Goal: Find specific page/section: Find specific page/section

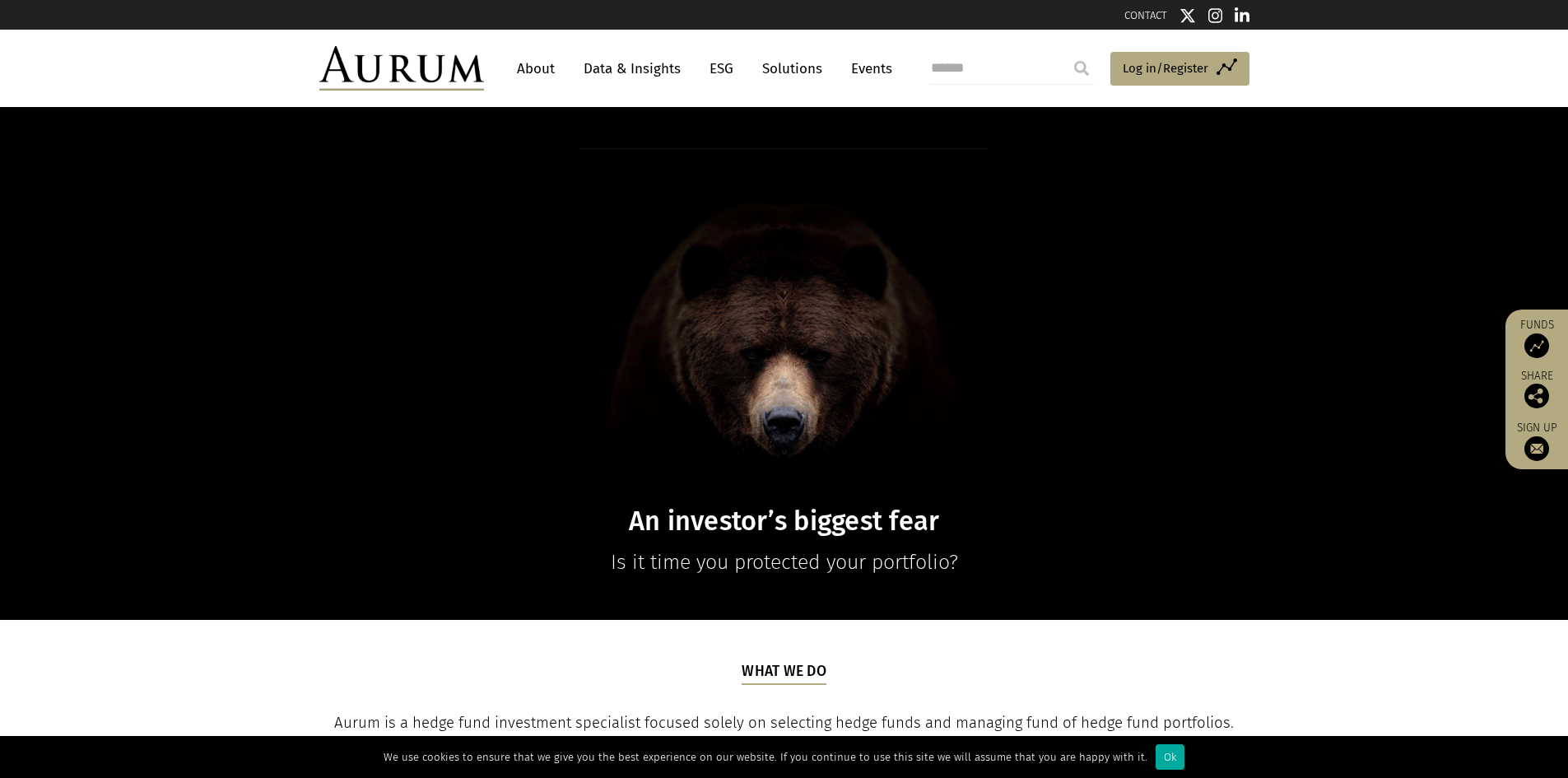
click at [799, 68] on link "Solutions" at bounding box center [792, 68] width 76 height 30
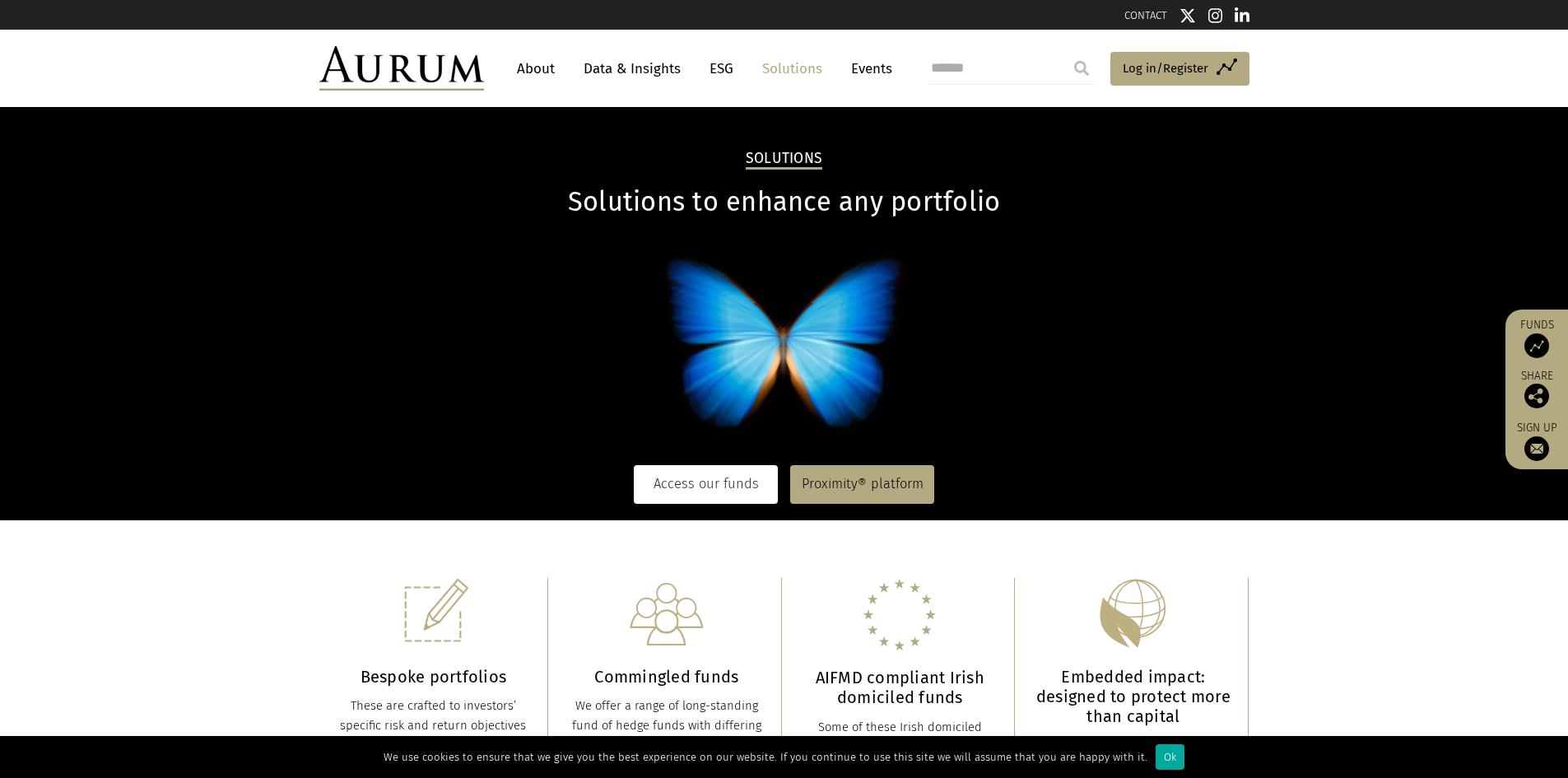
click at [673, 490] on link "Access our funds" at bounding box center [705, 484] width 144 height 38
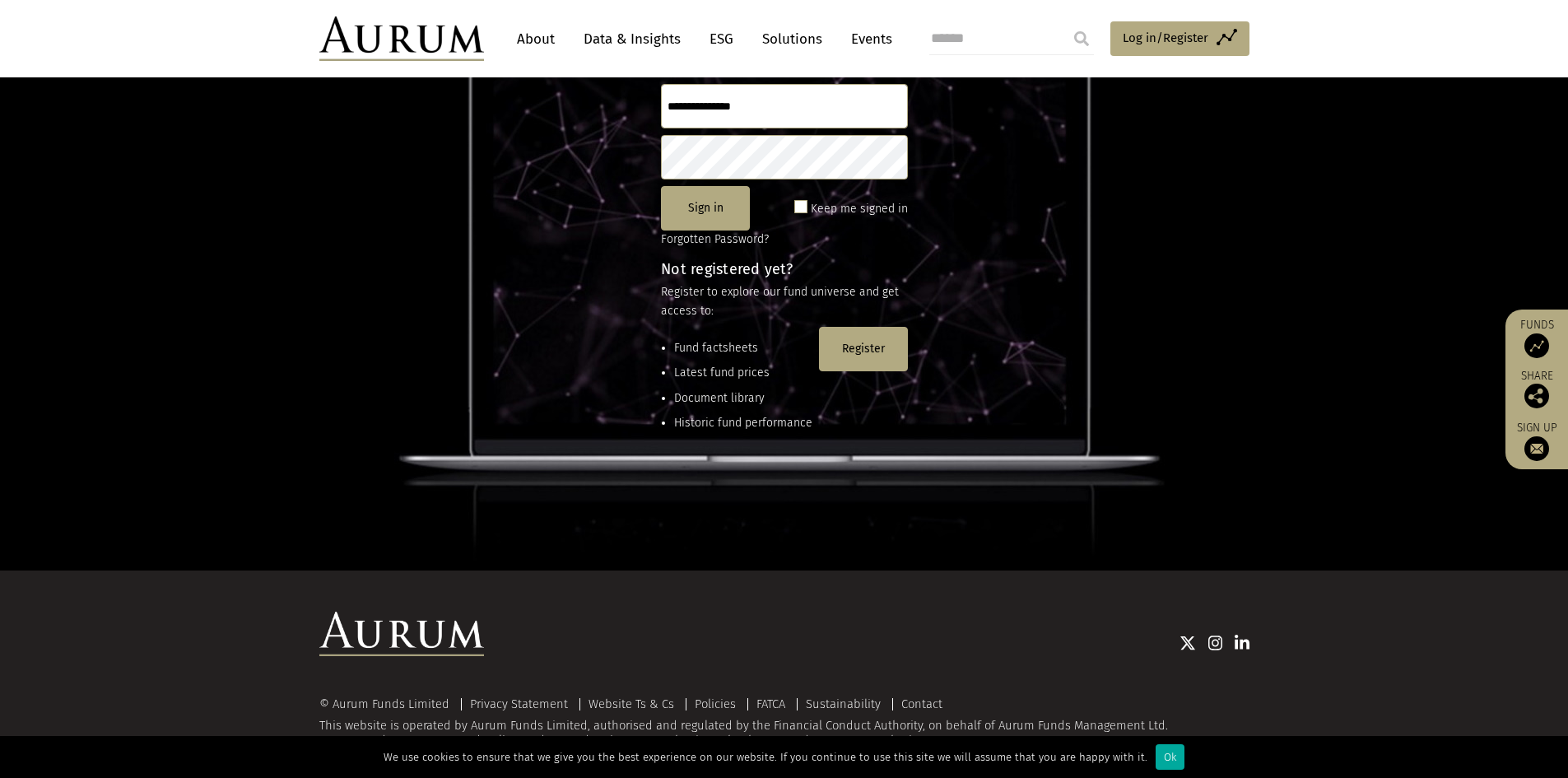
scroll to position [218, 0]
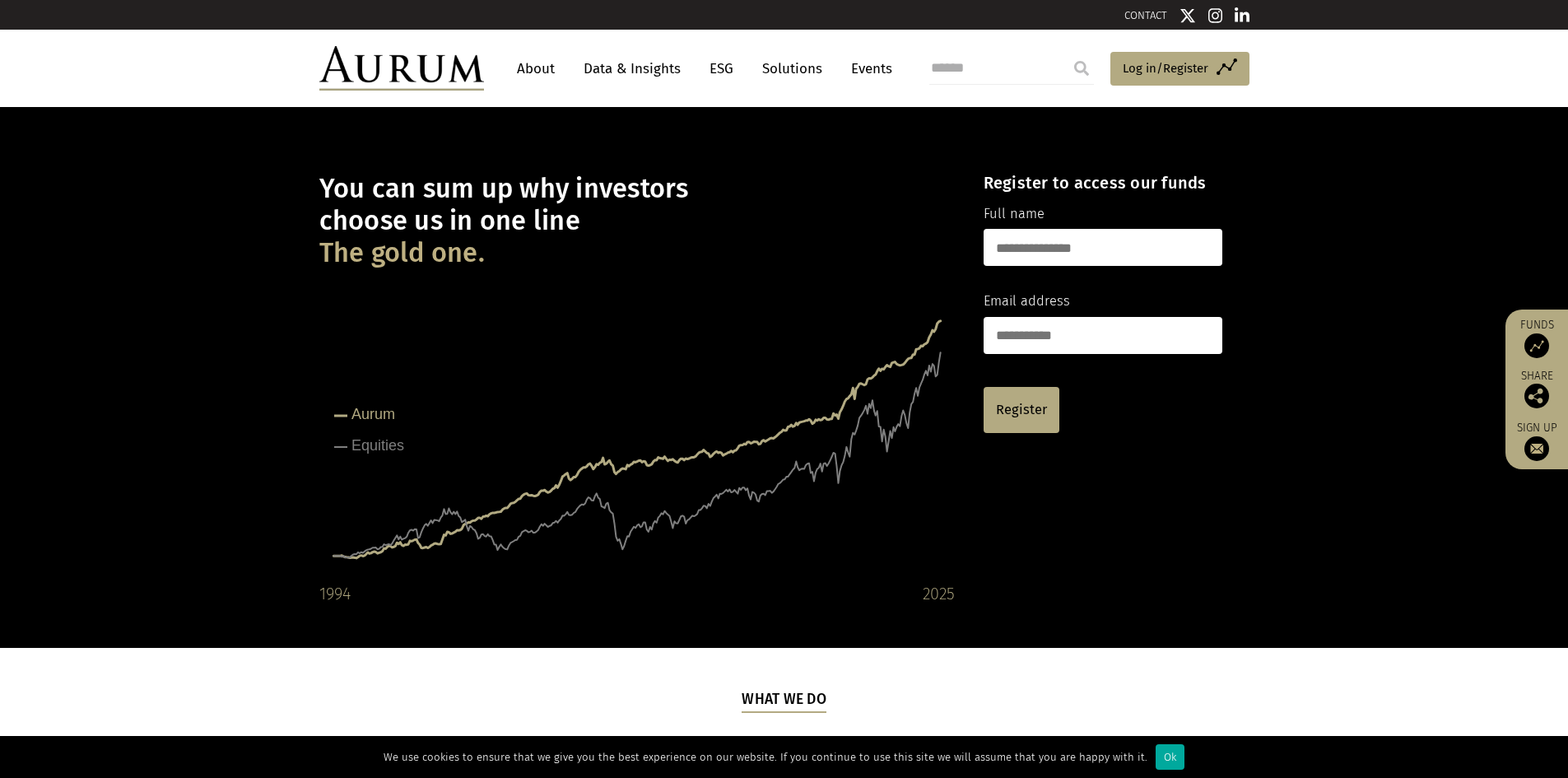
click at [802, 76] on link "Solutions" at bounding box center [792, 68] width 76 height 30
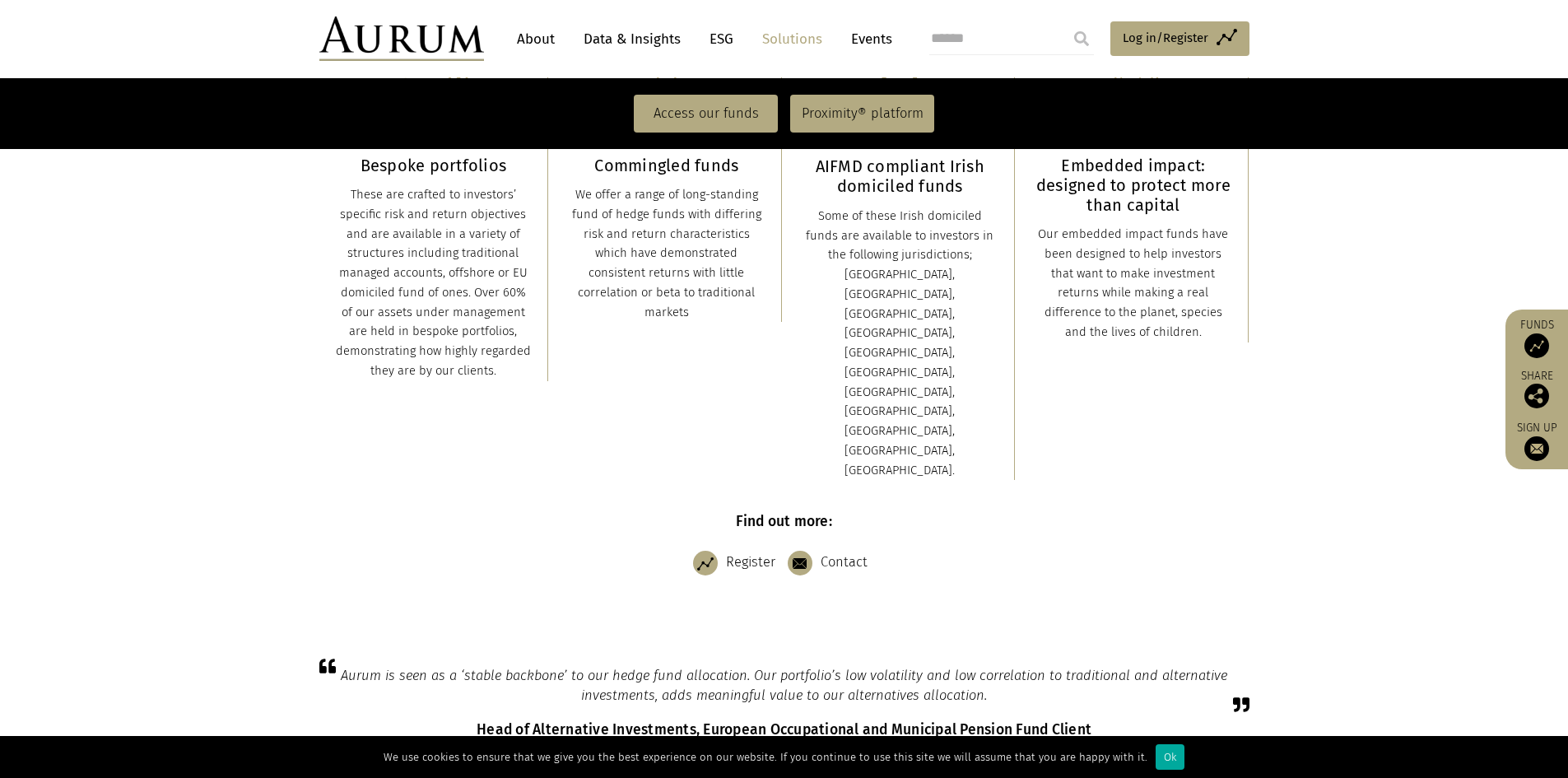
scroll to position [823, 0]
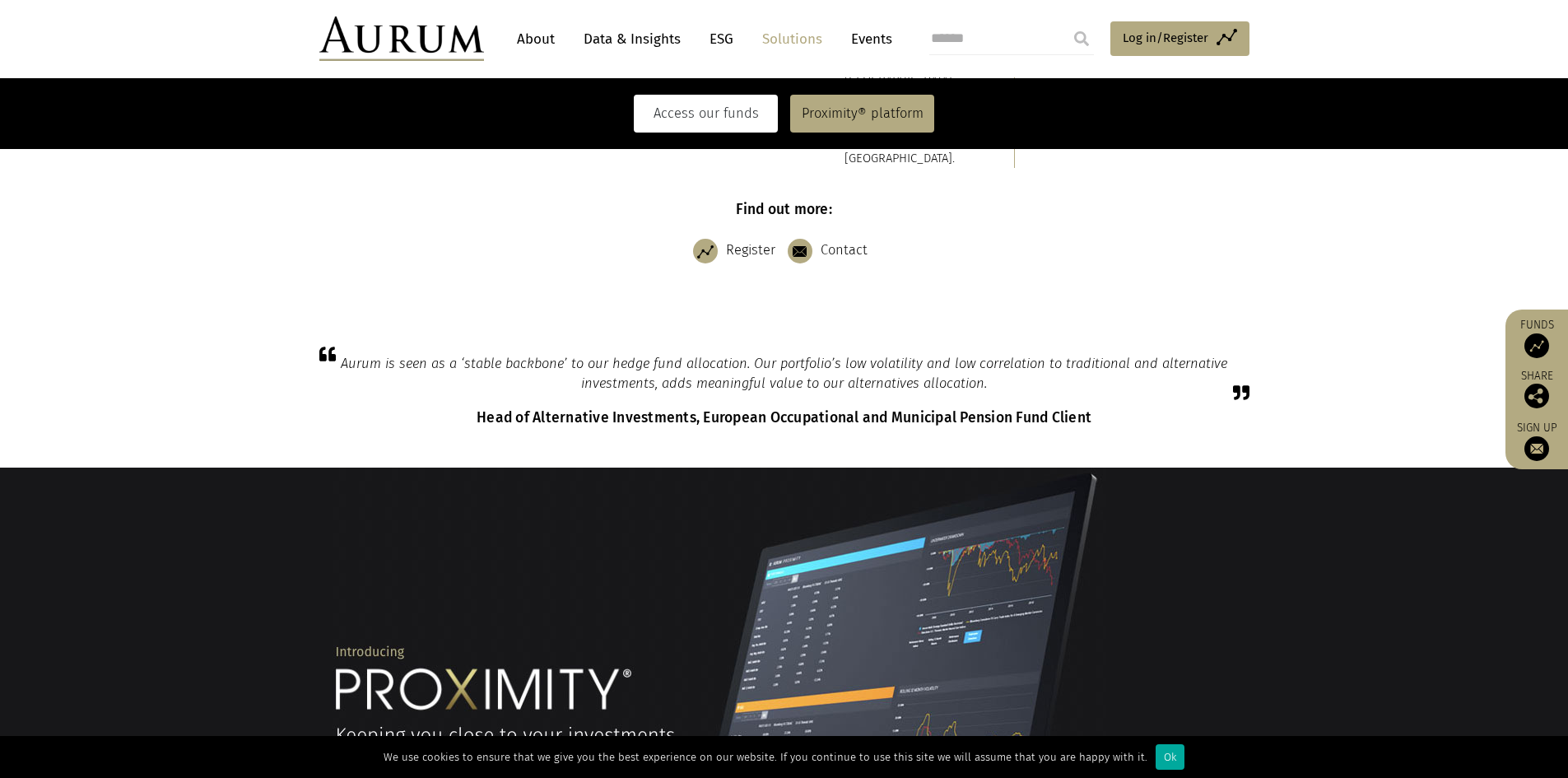
click at [693, 114] on link "Access our funds" at bounding box center [705, 114] width 144 height 38
